Goal: Task Accomplishment & Management: Use online tool/utility

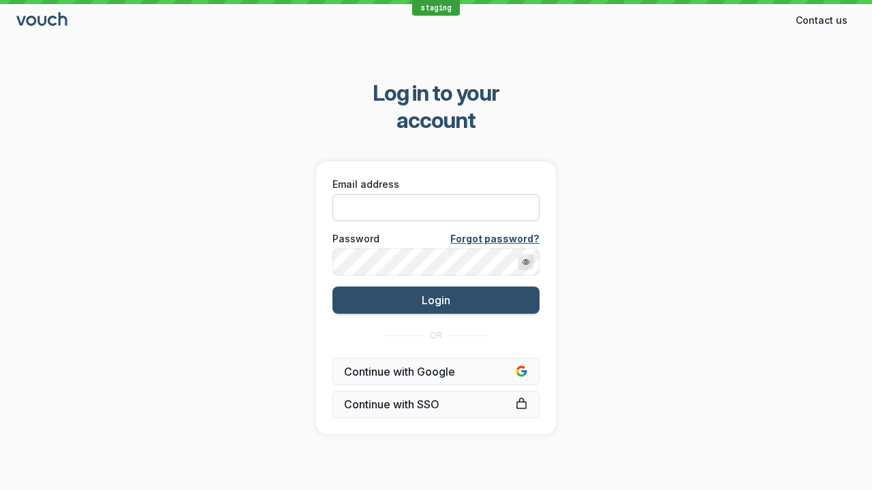
click at [482, 194] on input "Email address" at bounding box center [435, 207] width 207 height 27
click at [436, 194] on input "Email address" at bounding box center [435, 207] width 207 height 27
paste input "[EMAIL_ADDRESS][DOMAIN_NAME]"
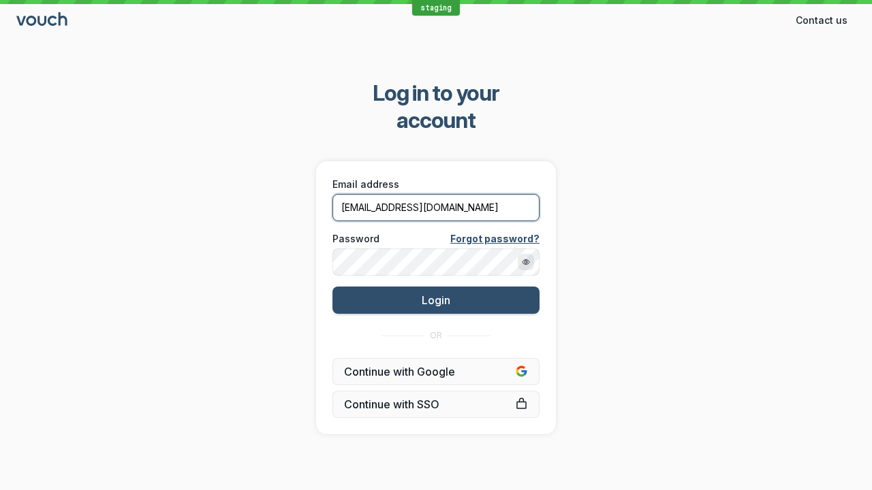
type input "[EMAIL_ADDRESS][DOMAIN_NAME]"
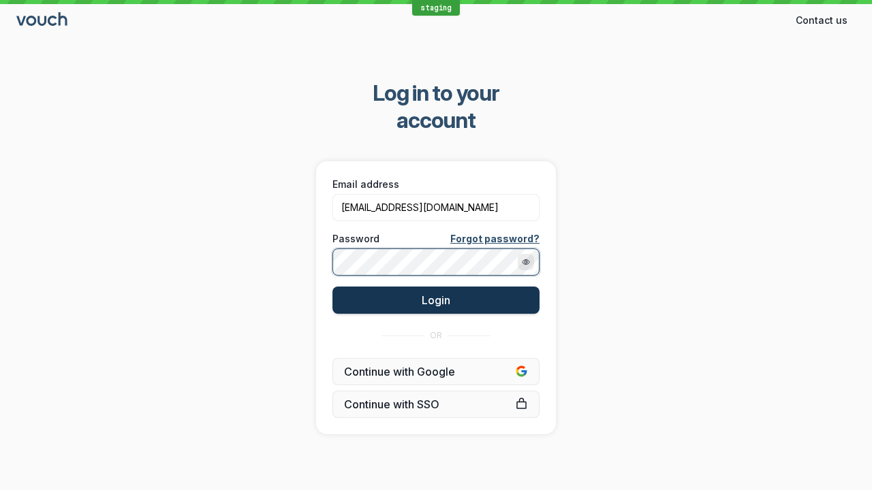
click at [515, 287] on button "Login" at bounding box center [435, 300] width 207 height 27
click at [436, 294] on span "Login" at bounding box center [436, 301] width 29 height 14
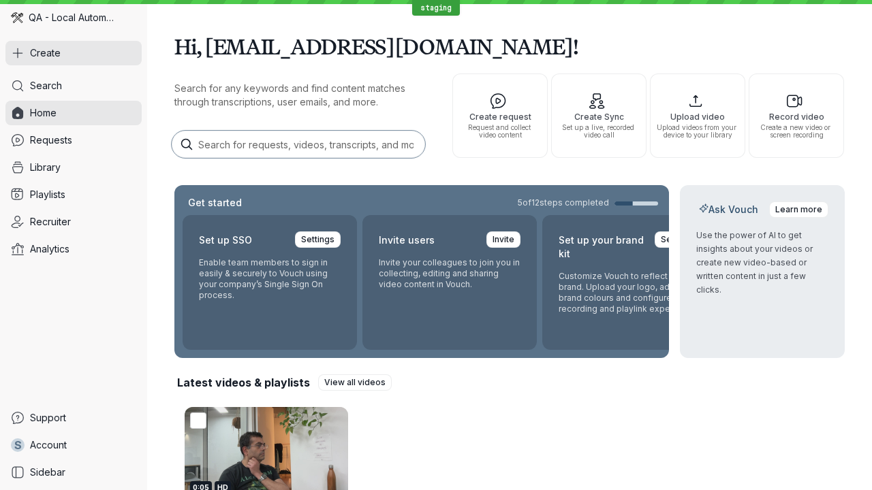
click at [64, 54] on button "Create" at bounding box center [73, 53] width 136 height 25
click at [74, 53] on button "Create" at bounding box center [73, 53] width 136 height 25
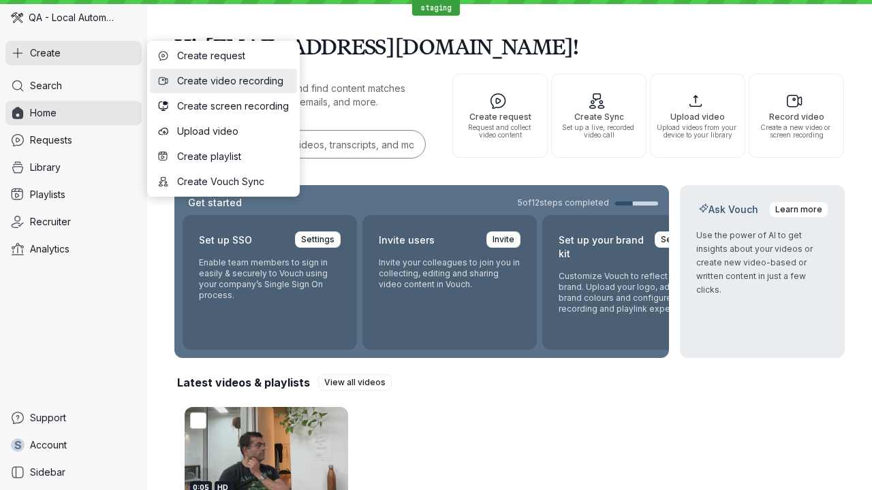
click at [215, 84] on span "Create video recording" at bounding box center [233, 81] width 112 height 14
